Goal: Information Seeking & Learning: Learn about a topic

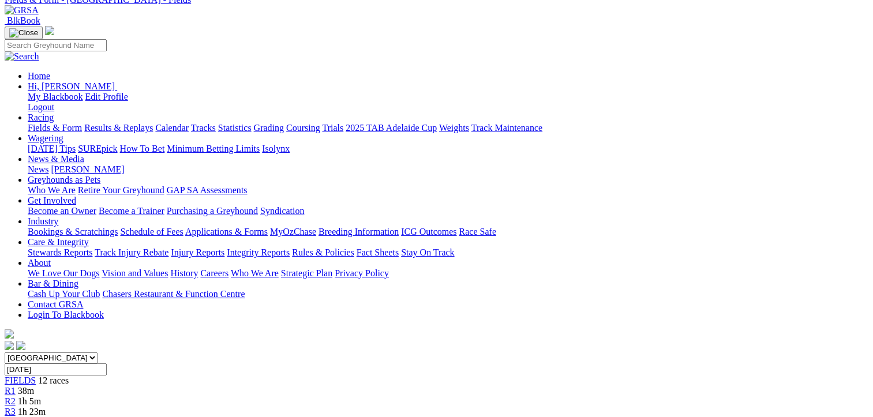
scroll to position [58, 0]
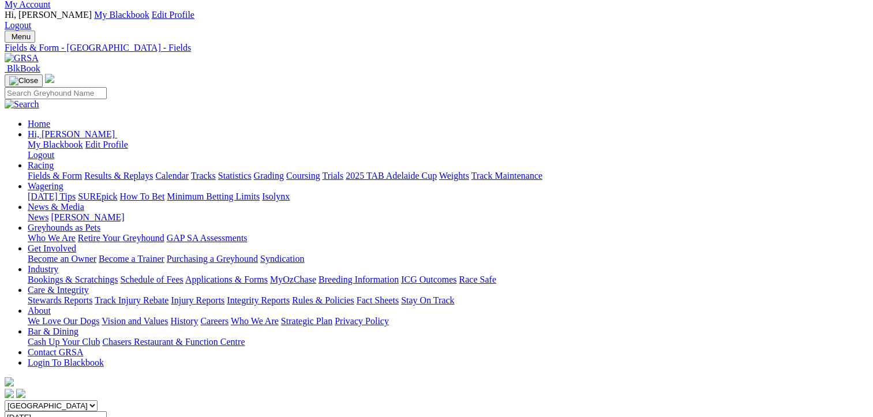
scroll to position [28, 0]
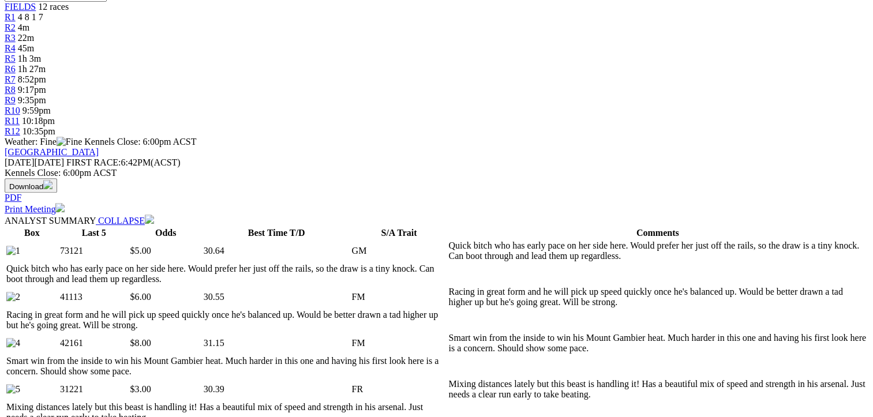
scroll to position [461, 0]
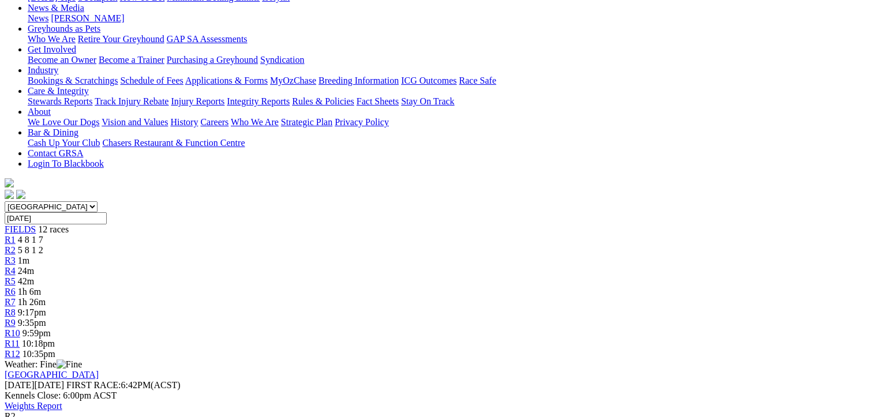
scroll to position [231, 0]
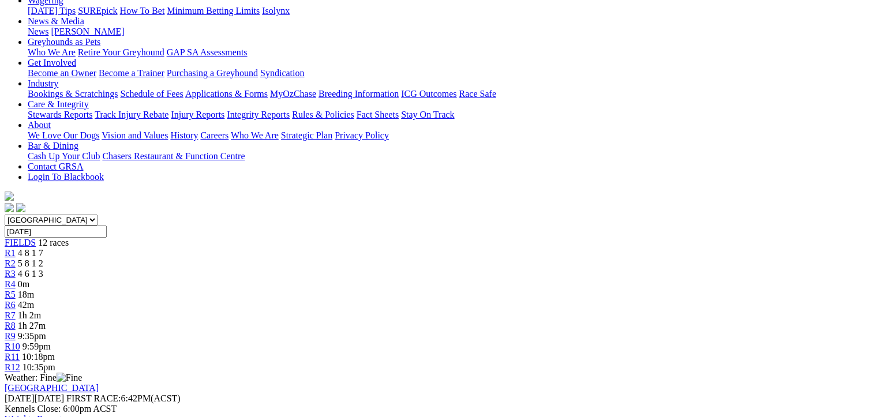
scroll to position [58, 0]
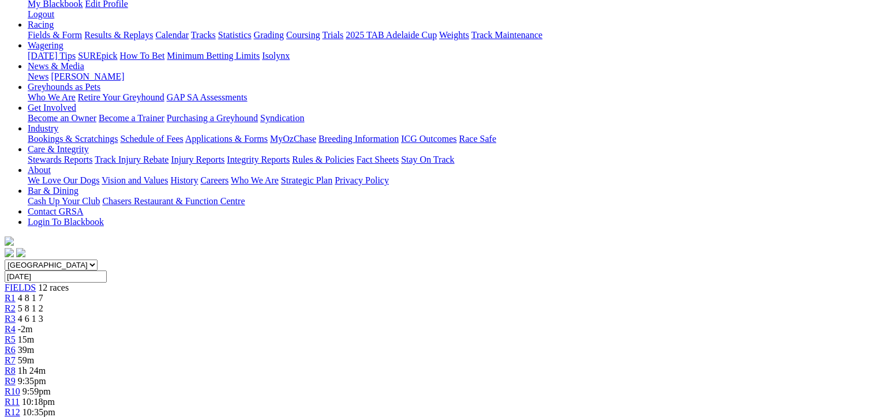
scroll to position [173, 0]
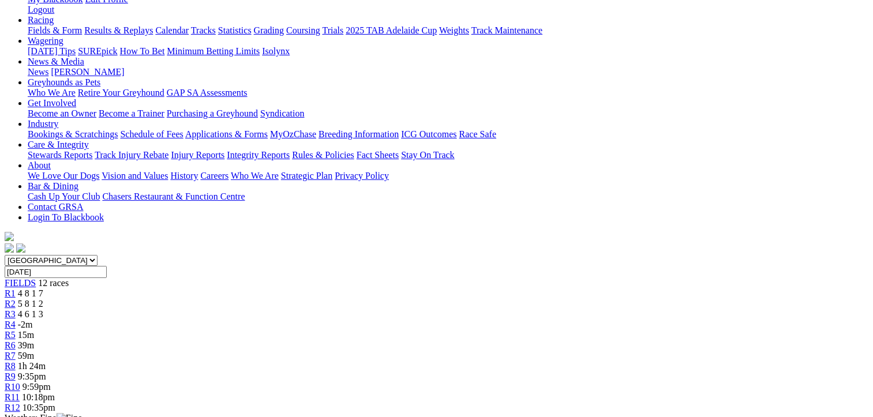
click at [43, 288] on span "4 8 1 7" at bounding box center [30, 293] width 25 height 10
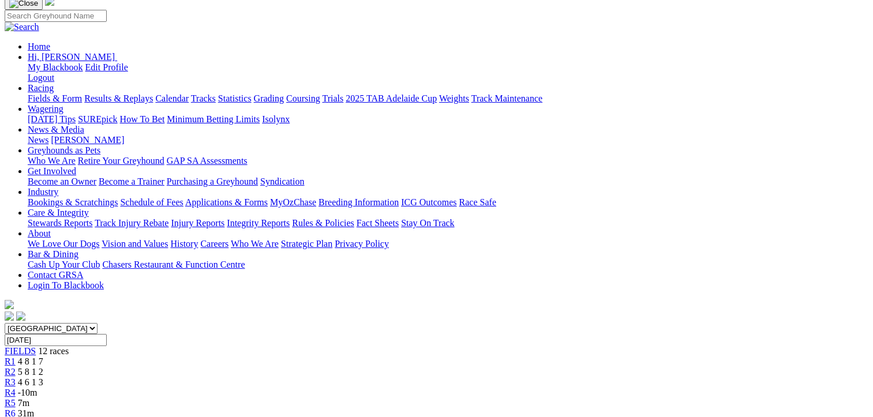
scroll to position [288, 0]
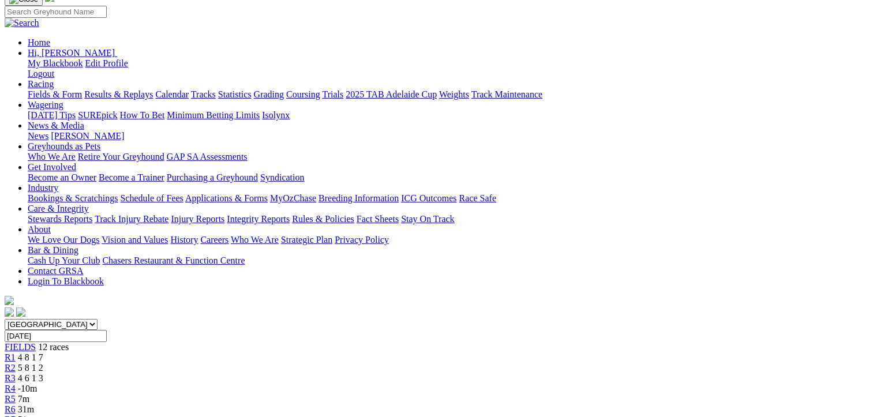
scroll to position [0, 0]
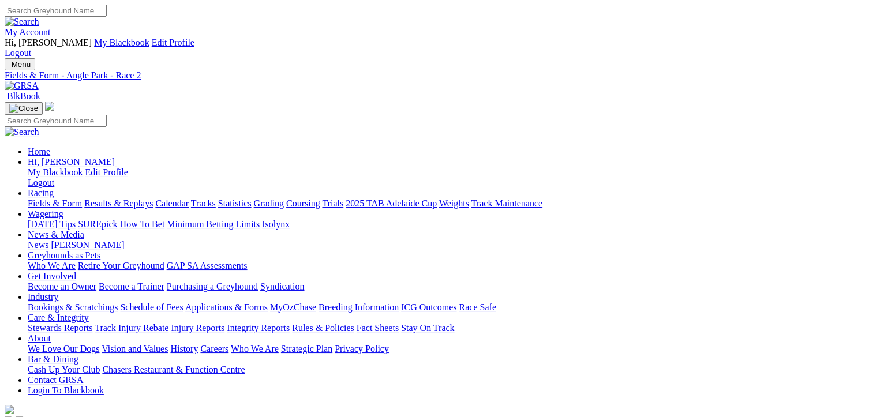
drag, startPoint x: 272, startPoint y: 183, endPoint x: 291, endPoint y: 199, distance: 24.1
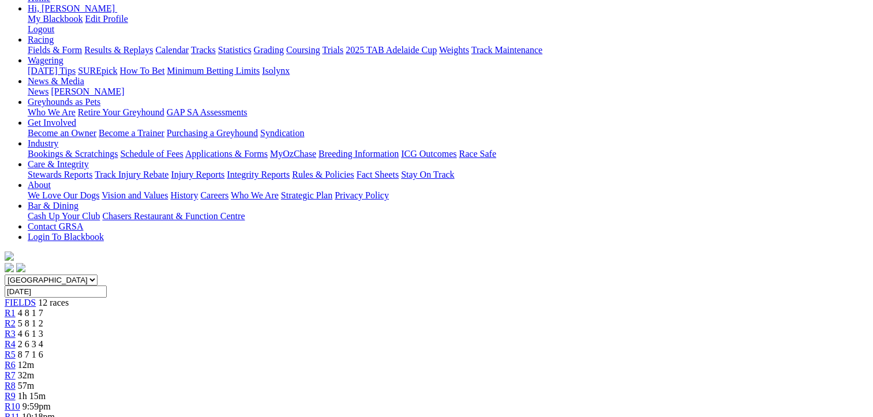
scroll to position [173, 0]
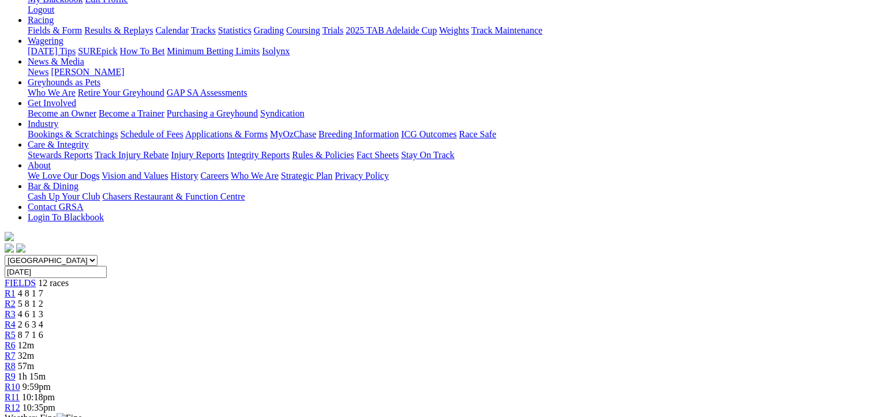
click at [43, 330] on span "8 7 1 6" at bounding box center [30, 335] width 25 height 10
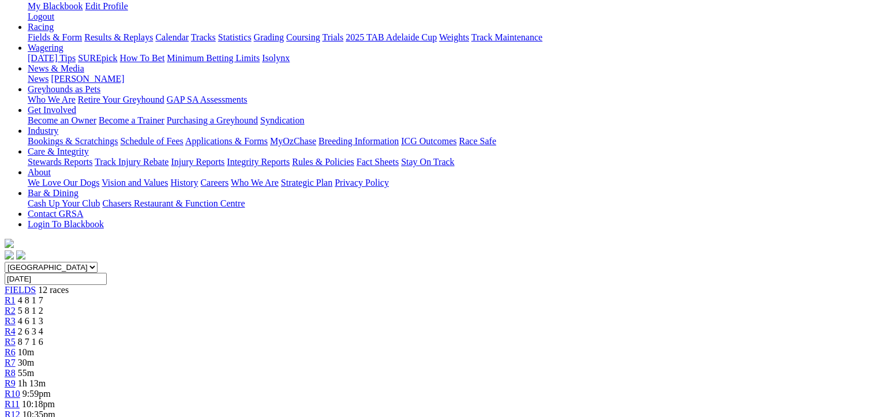
scroll to position [173, 0]
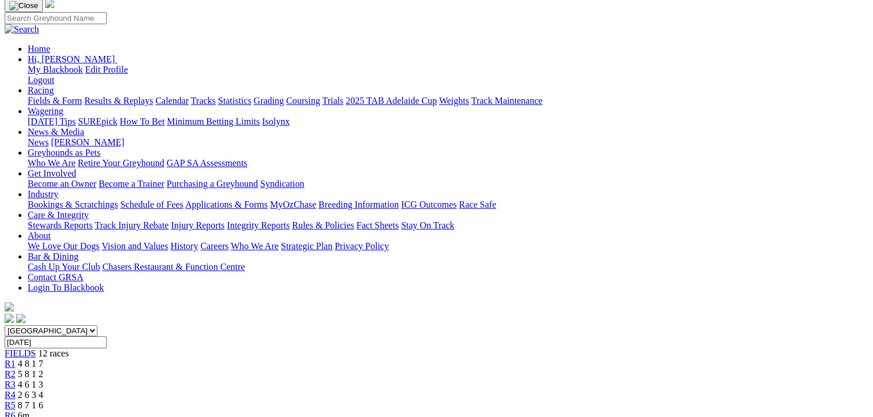
scroll to position [58, 0]
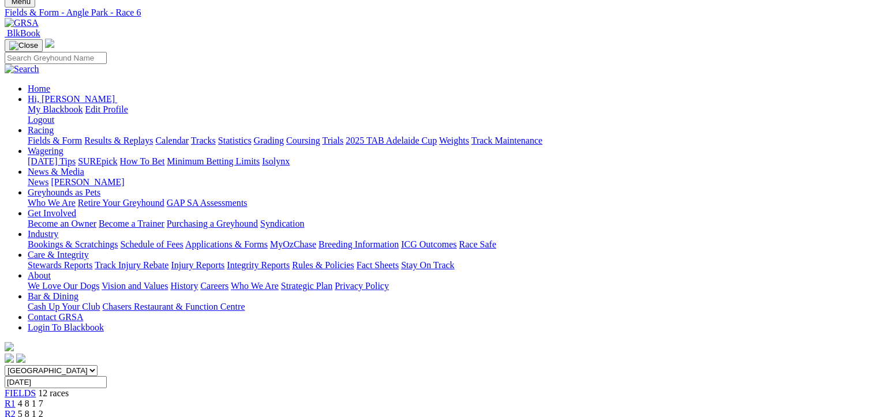
scroll to position [58, 0]
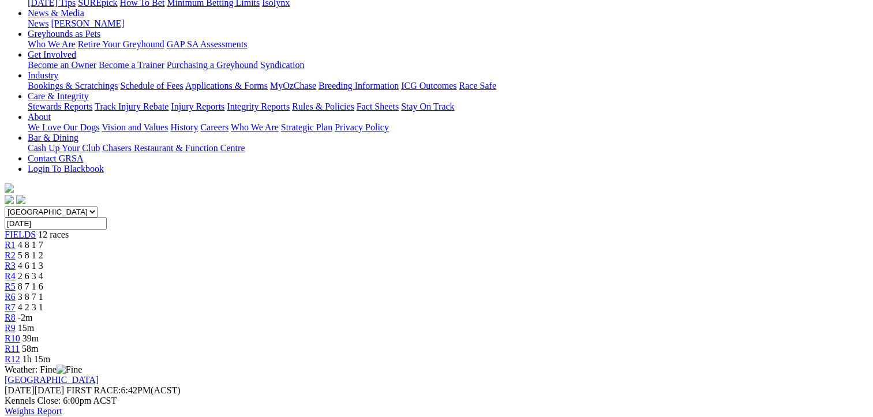
scroll to position [231, 0]
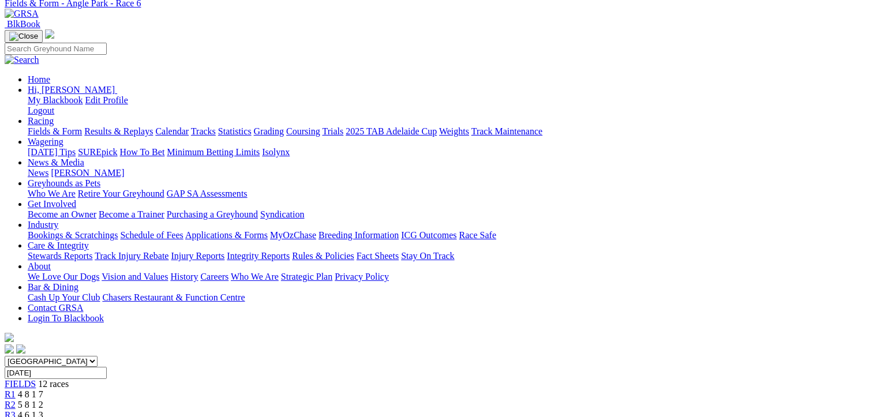
scroll to position [0, 0]
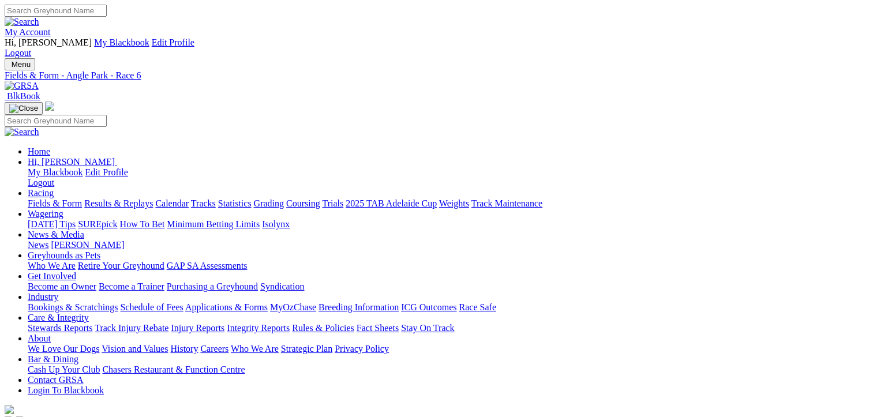
drag, startPoint x: 508, startPoint y: 179, endPoint x: 508, endPoint y: 187, distance: 8.1
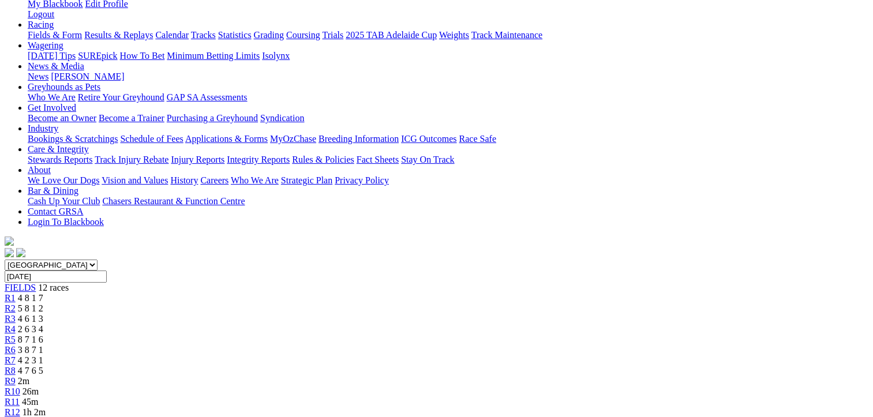
scroll to position [231, 0]
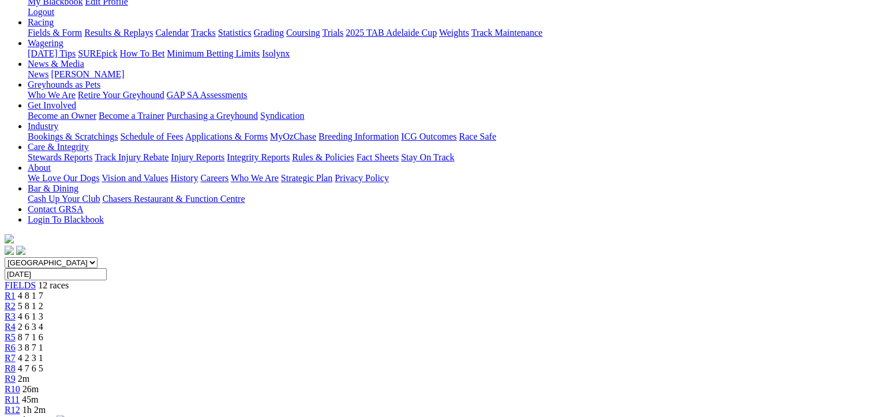
scroll to position [173, 0]
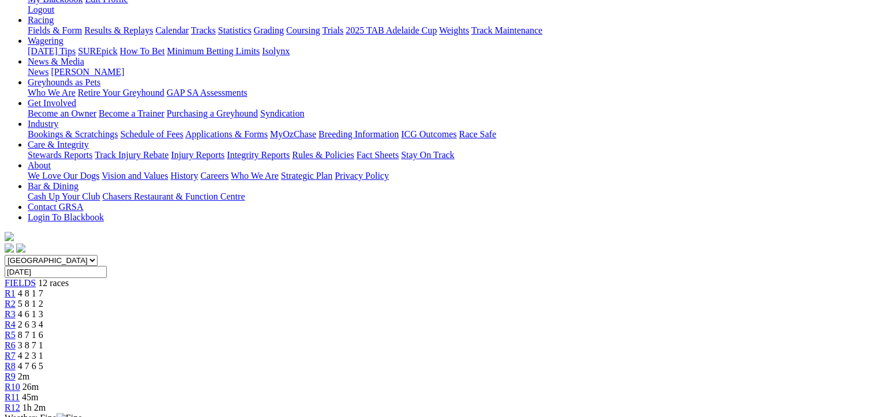
click at [29, 371] on span "2m" at bounding box center [24, 376] width 12 height 10
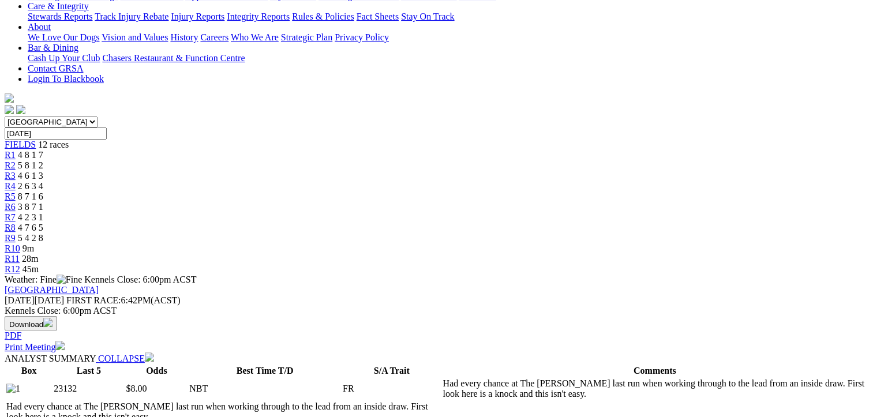
scroll to position [231, 0]
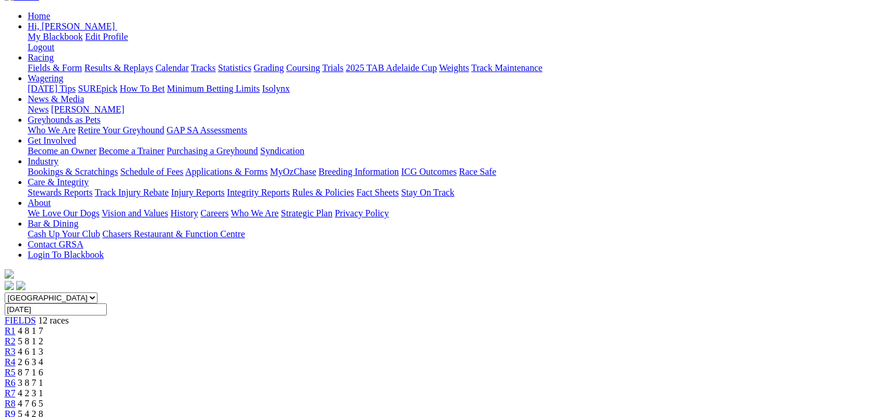
scroll to position [173, 0]
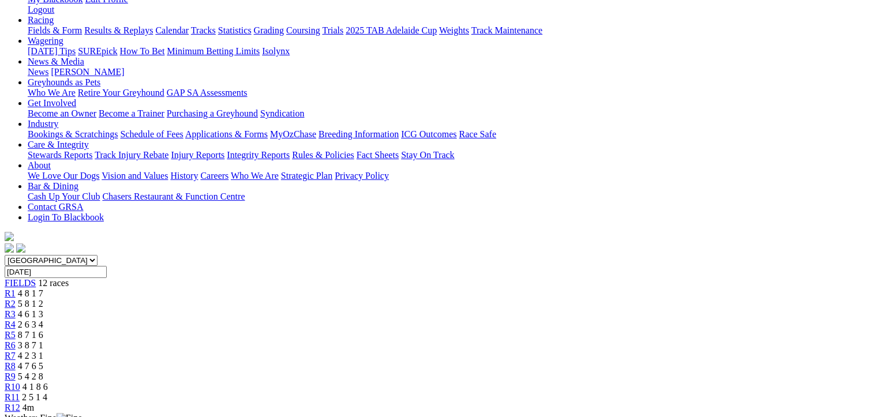
click at [47, 392] on span "2 5 1 4" at bounding box center [34, 397] width 25 height 10
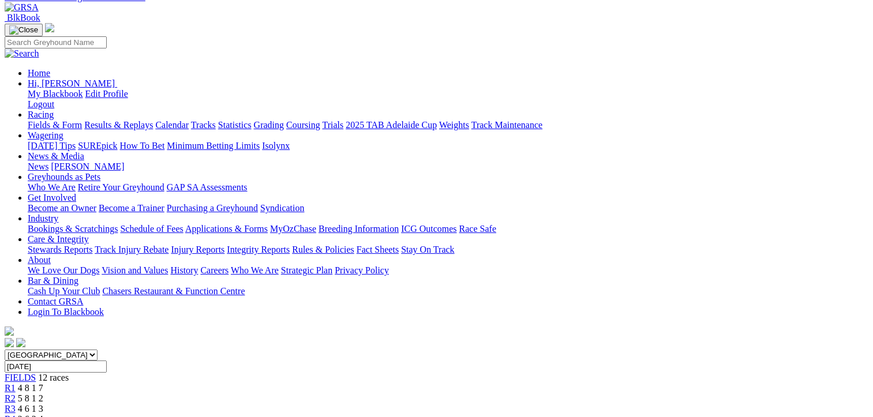
scroll to position [115, 0]
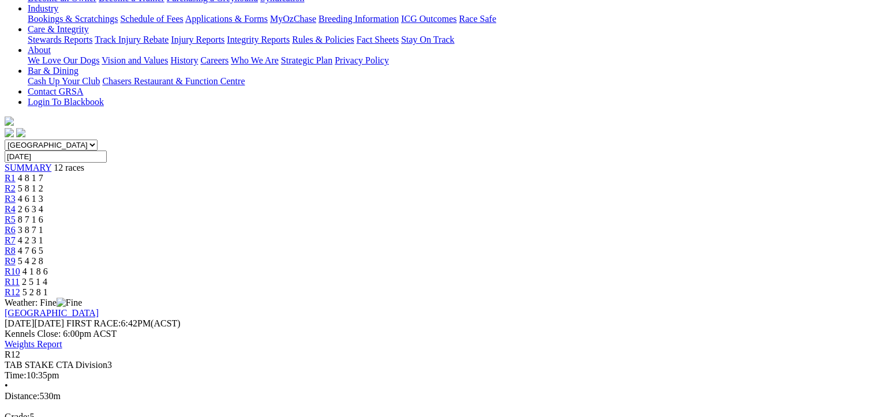
scroll to position [58, 0]
